Goal: Transaction & Acquisition: Purchase product/service

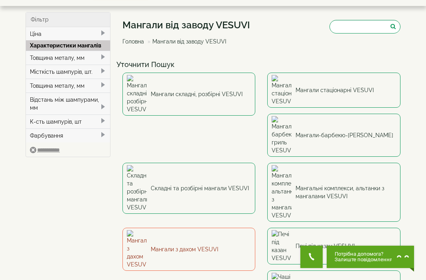
scroll to position [40, 0]
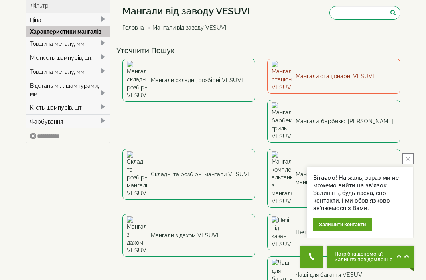
click at [312, 67] on link "Мангали стаціонарні VESUVI" at bounding box center [333, 76] width 133 height 35
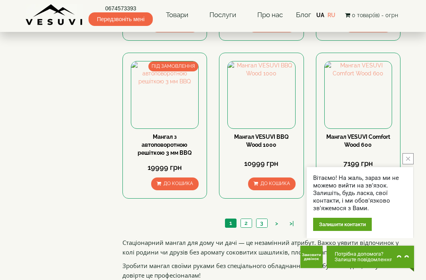
scroll to position [678, 0]
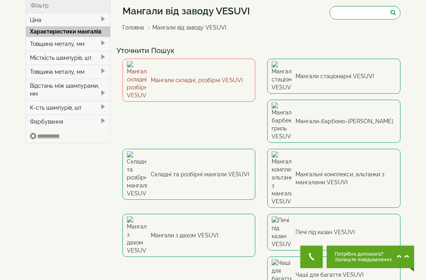
click at [193, 67] on link "Мангали складні, розбірні VESUVI" at bounding box center [188, 80] width 133 height 43
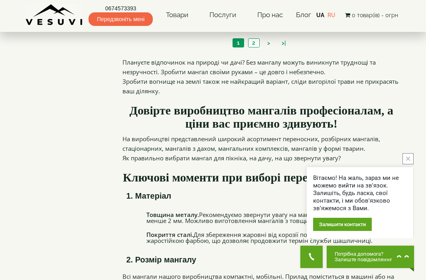
scroll to position [878, 0]
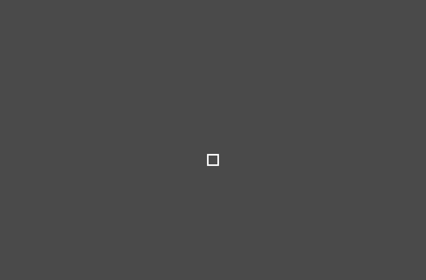
select select
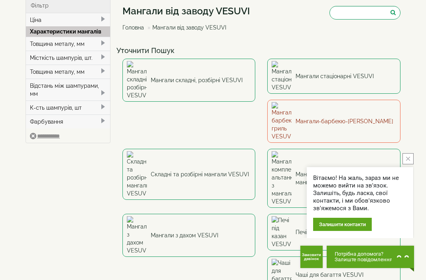
click at [267, 103] on link "Мангали-барбекю-гриль VESUVI" at bounding box center [333, 121] width 133 height 43
